Goal: Information Seeking & Learning: Learn about a topic

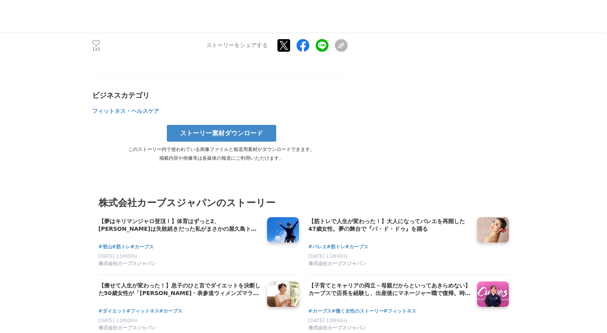
scroll to position [2356, 0]
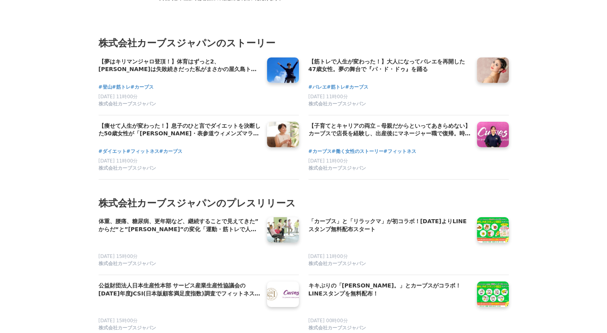
click at [409, 25] on section "株式会社カーブスジャパンのストーリー 【夢はキリマンジャロ登頂！】体育はずっと2、ダイエットは失敗続きだった私がまさかの屋久島トレッキングで変わったもの #登山" at bounding box center [303, 181] width 423 height 342
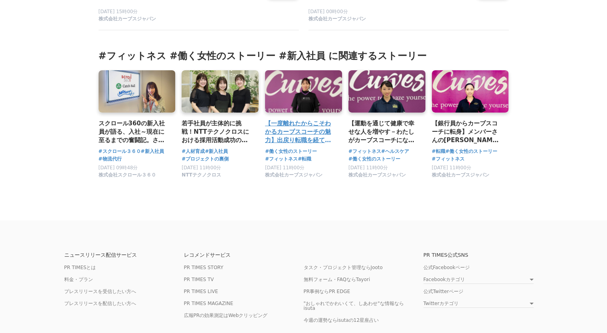
scroll to position [2694, 0]
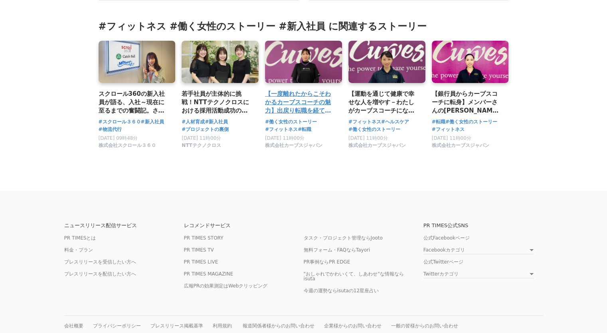
click at [307, 78] on link at bounding box center [303, 62] width 81 height 44
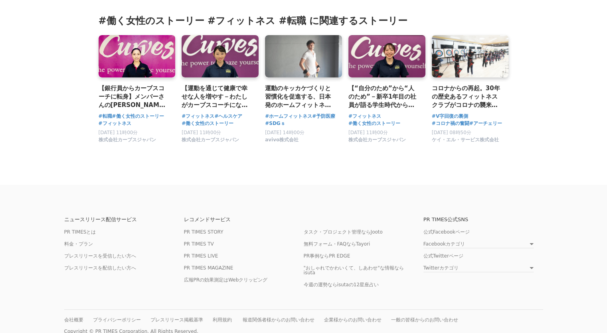
scroll to position [2616, 0]
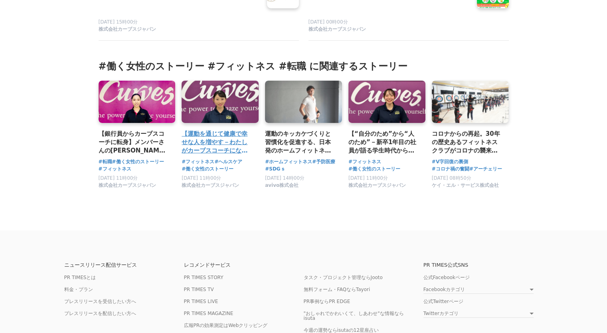
click at [225, 148] on h3 "【運動を通じて健康で幸せな人を増やす－わたしがカーブスコーチになった理由】体調不良をキッカケに転身。自身のワークライフバランスだけでなくメンバーの“なりたい姿…" at bounding box center [217, 142] width 71 height 26
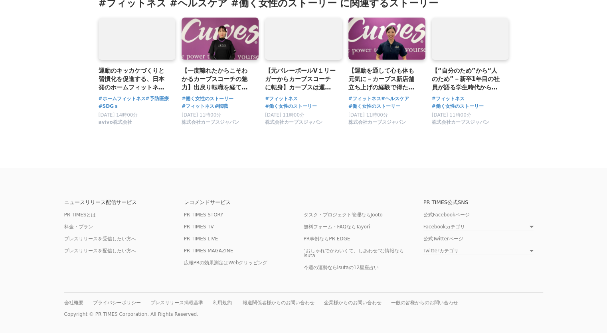
scroll to position [2477, 0]
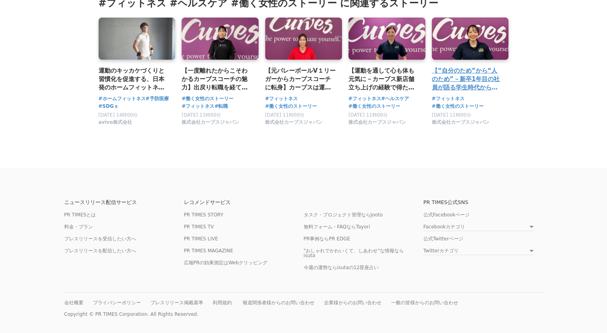
click at [459, 69] on h3 "【“自分のため”から“人のため”－新卒1年目の社員が語る学生時代から現在に至るまで】大切にしているのはチームワークとメンバーさんとのコミュニケーション。より良…" at bounding box center [467, 79] width 71 height 26
